Goal: Find specific page/section: Find specific page/section

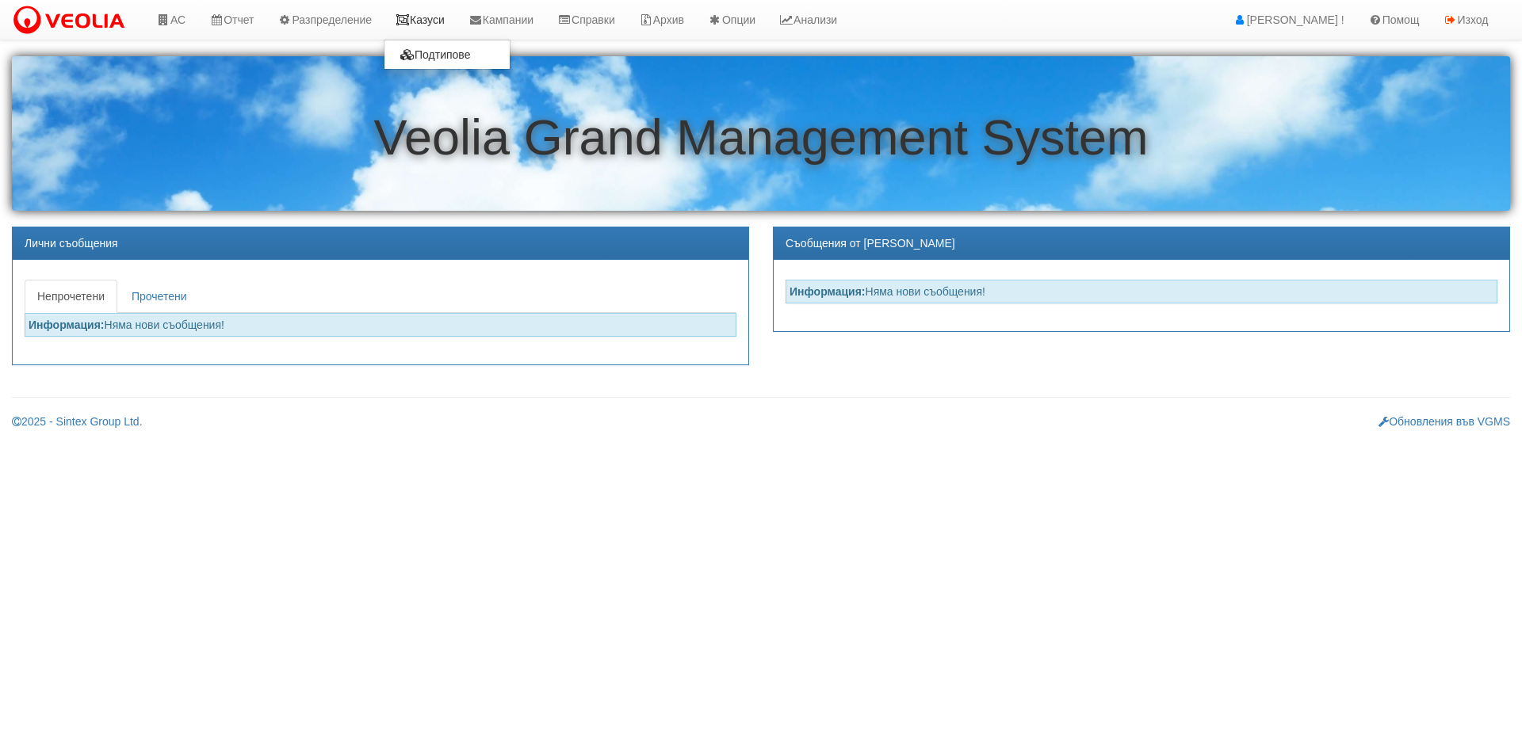
click at [415, 10] on link "Казуси" at bounding box center [420, 20] width 73 height 40
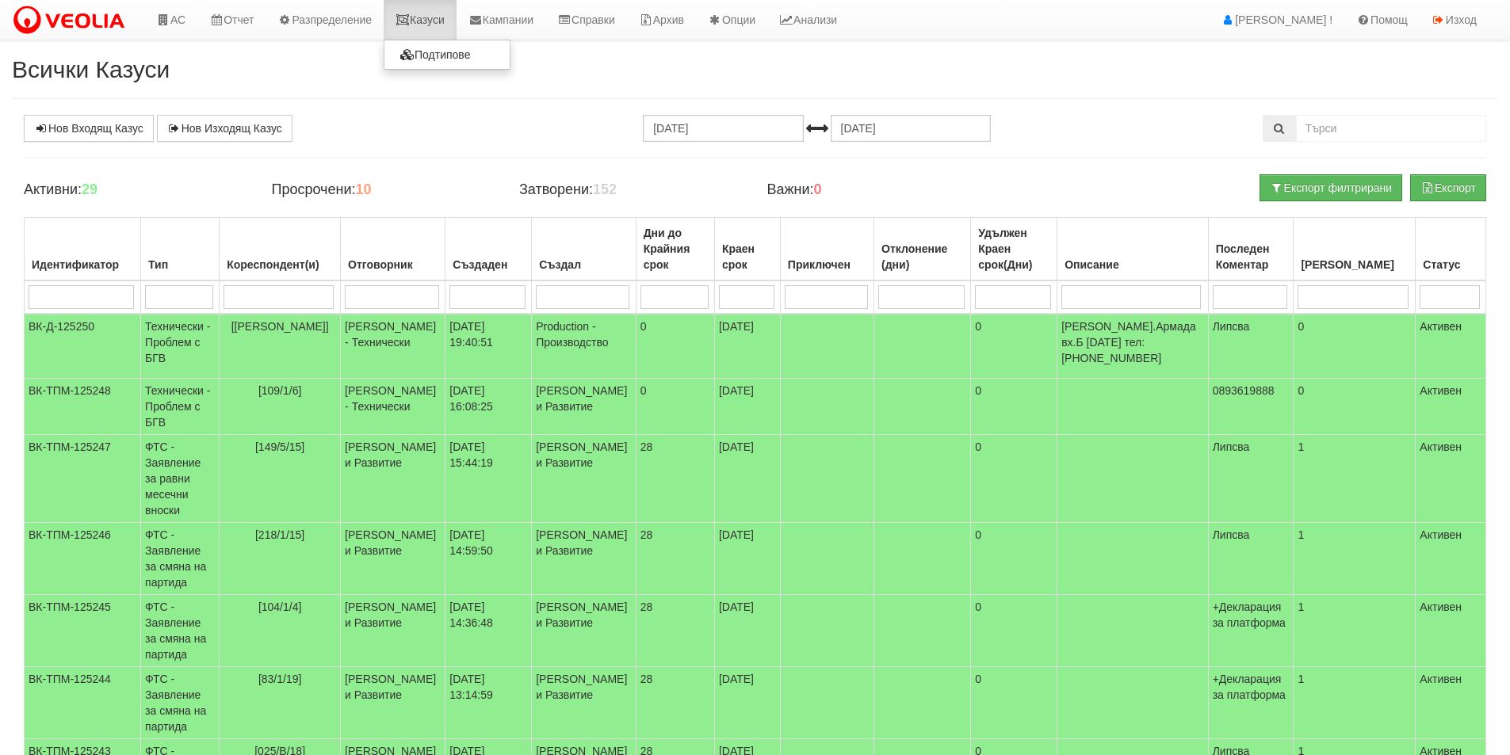
click at [440, 8] on link "Казуси" at bounding box center [420, 20] width 73 height 40
click at [368, 343] on td "[PERSON_NAME] - Технически" at bounding box center [393, 346] width 105 height 65
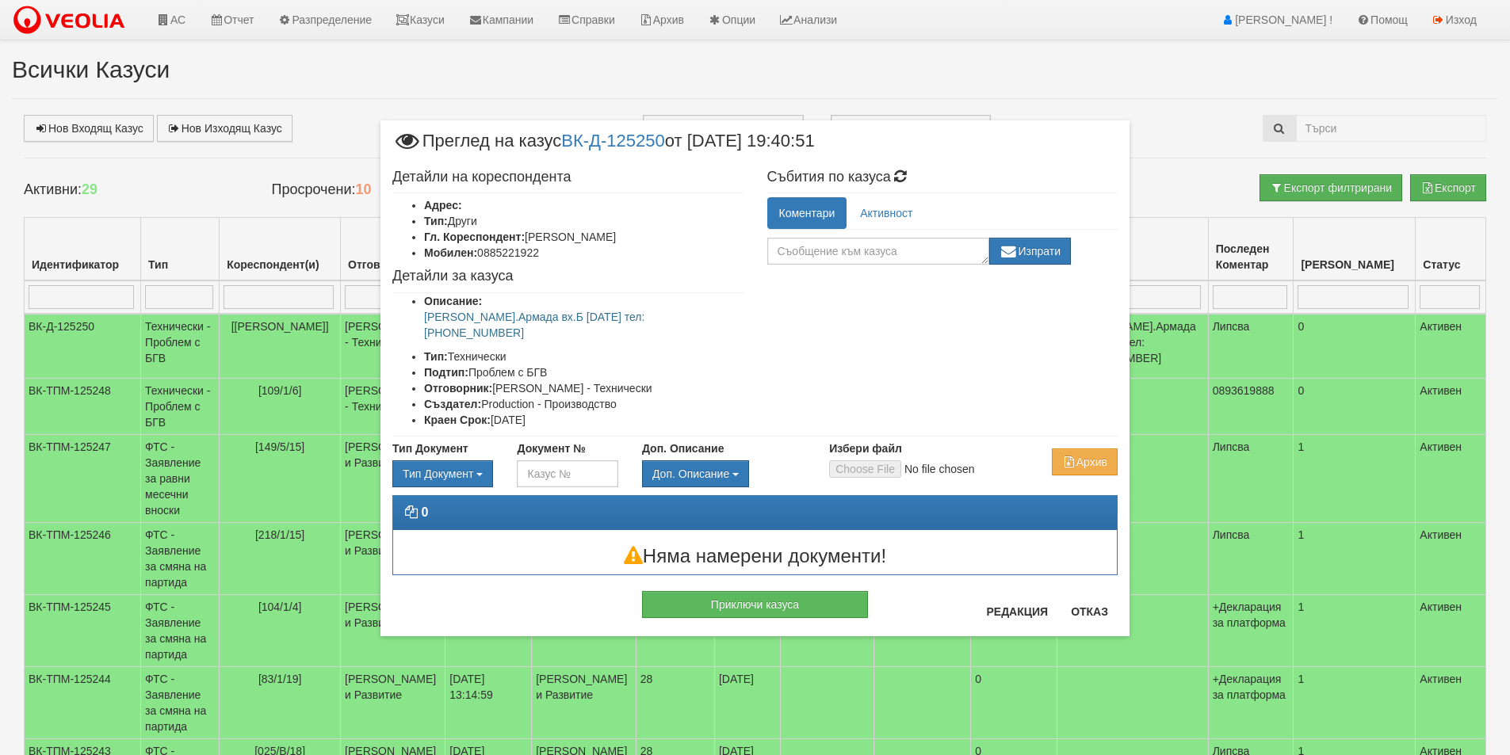
click at [387, 71] on div "× Преглед на казус ВК-Д-125250 от 26/08/2025 19:40:51 Детайли на кореспондента …" at bounding box center [755, 338] width 773 height 676
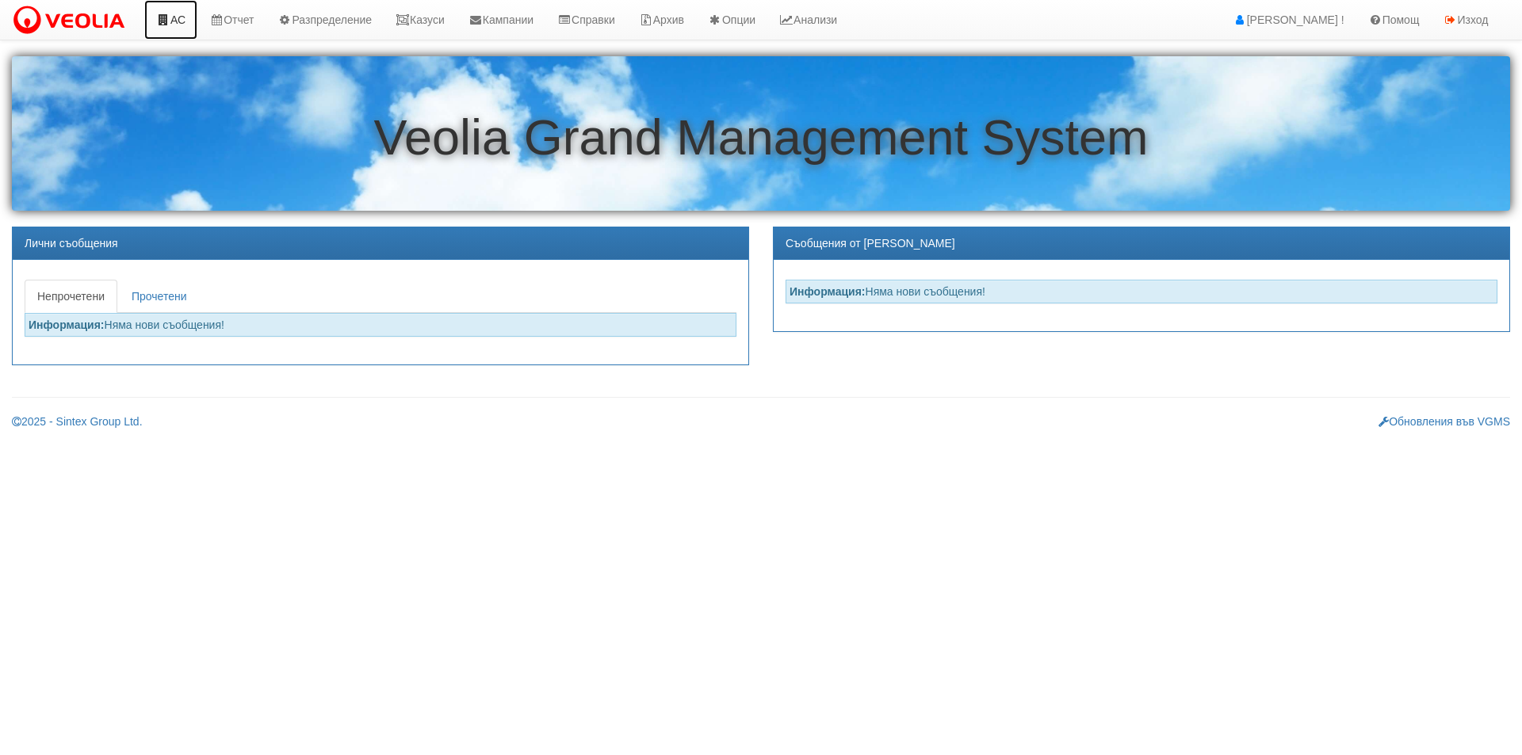
click at [177, 25] on link "АС" at bounding box center [170, 20] width 53 height 40
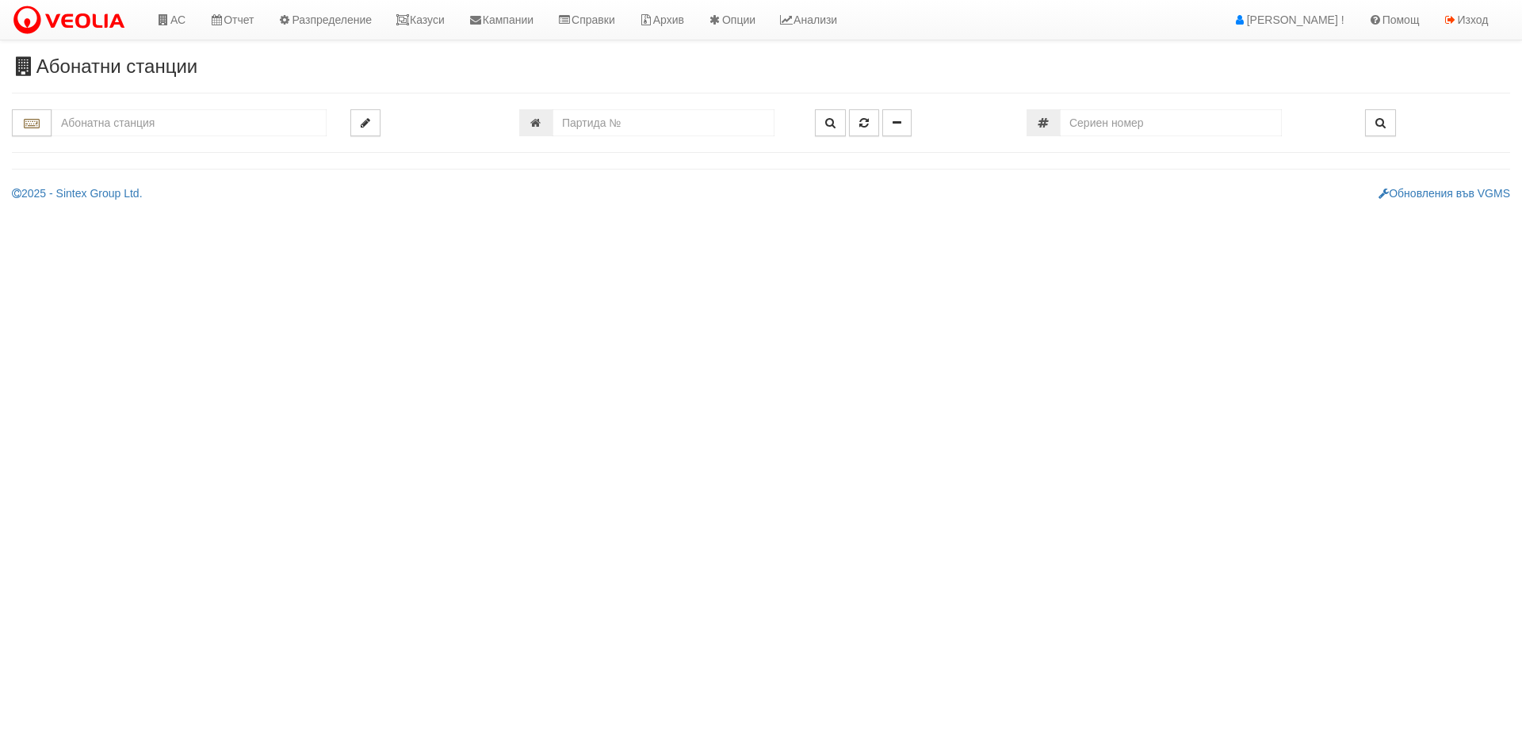
click at [271, 118] on input "text" at bounding box center [189, 122] width 275 height 27
click at [235, 119] on input "009" at bounding box center [189, 122] width 275 height 27
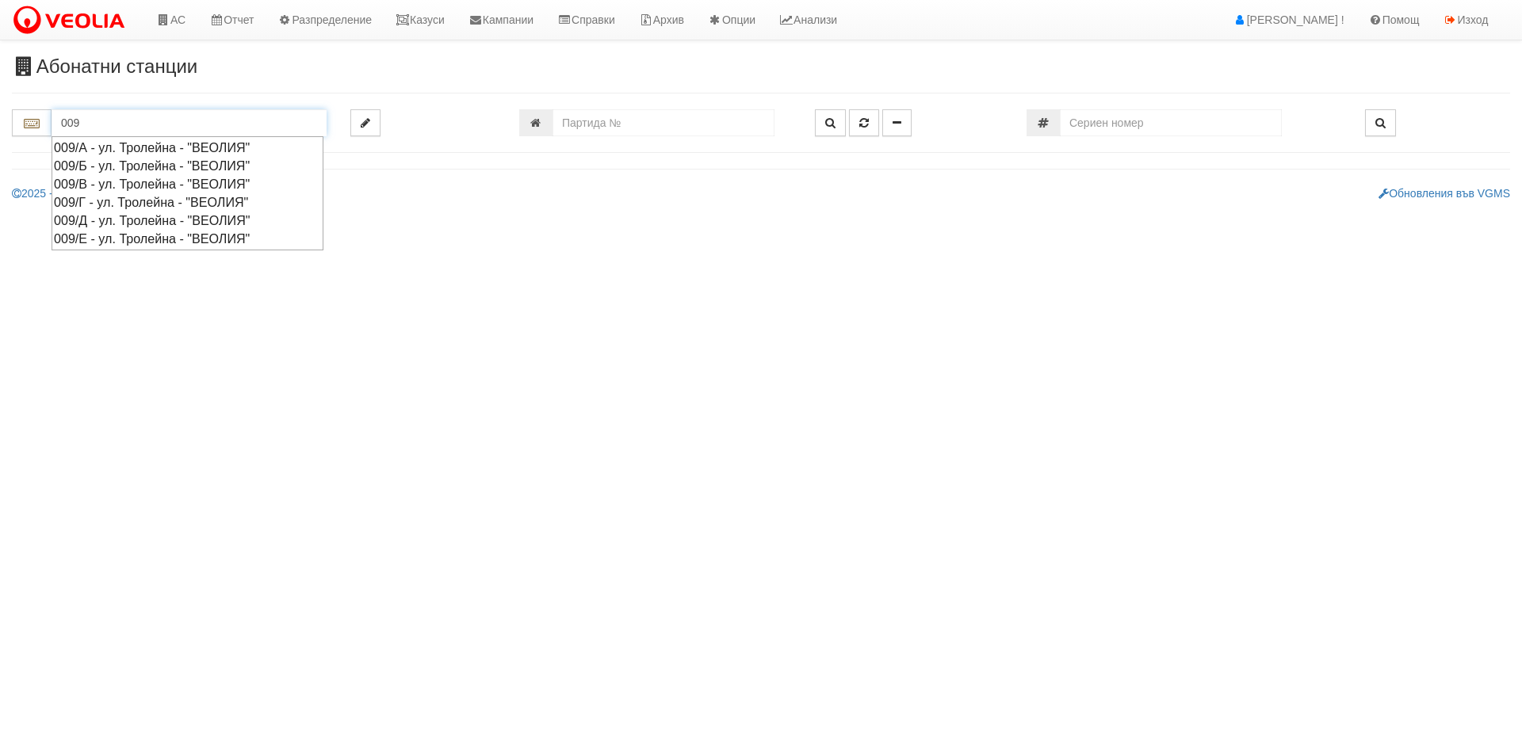
click at [188, 159] on div "009/Б - ул. Тролейна - "ВЕОЛИЯ"" at bounding box center [187, 166] width 267 height 18
type input "009/Б - ул. Тролейна - "ВЕОЛИЯ""
